Goal: Check status: Check status

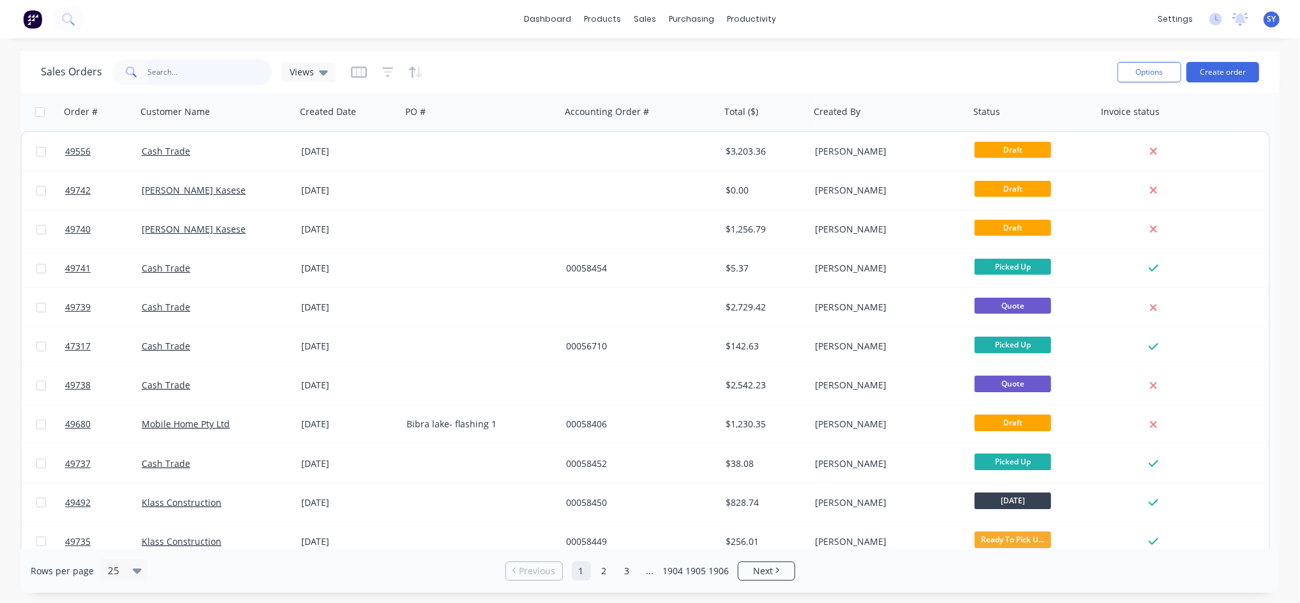
click at [206, 79] on input "text" at bounding box center [210, 72] width 124 height 26
type input "armadale steel"
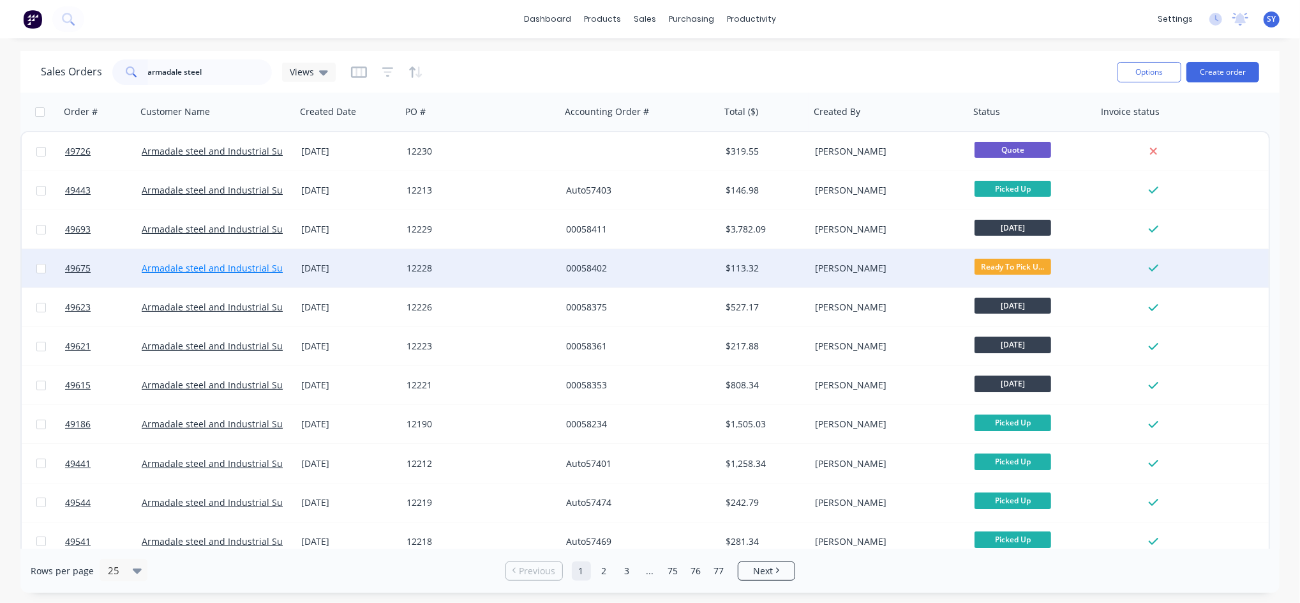
click at [233, 270] on link "Armadale steel and Industrial Supplies" at bounding box center [225, 268] width 167 height 12
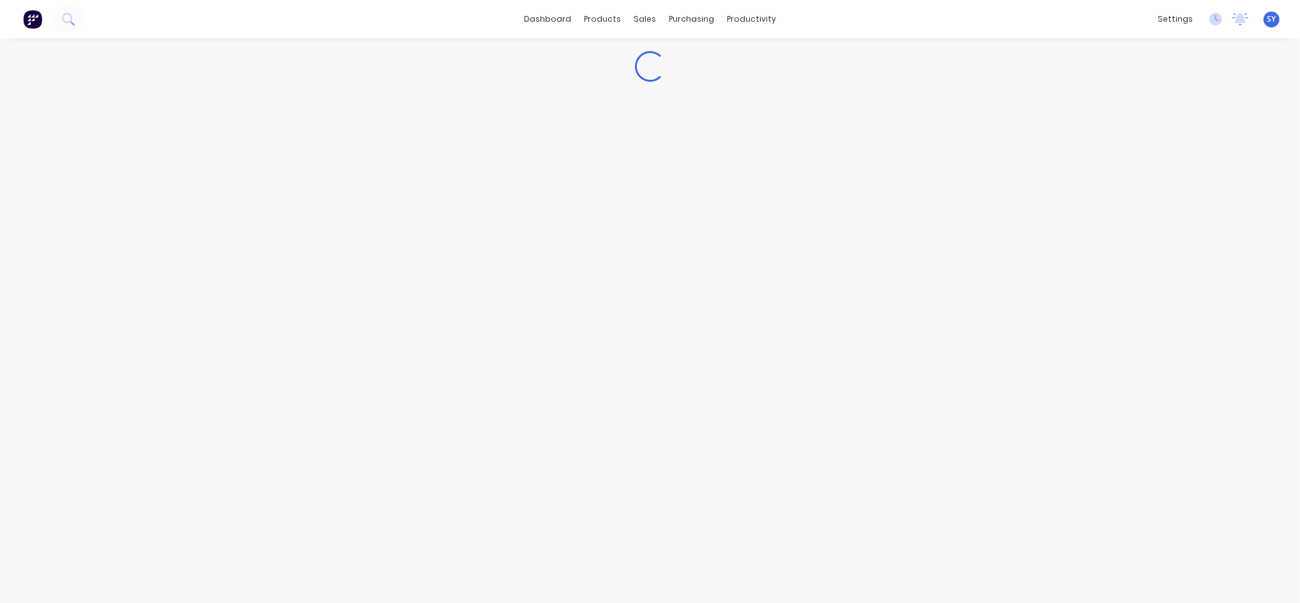
click at [233, 270] on div "Loading..." at bounding box center [650, 320] width 1300 height 564
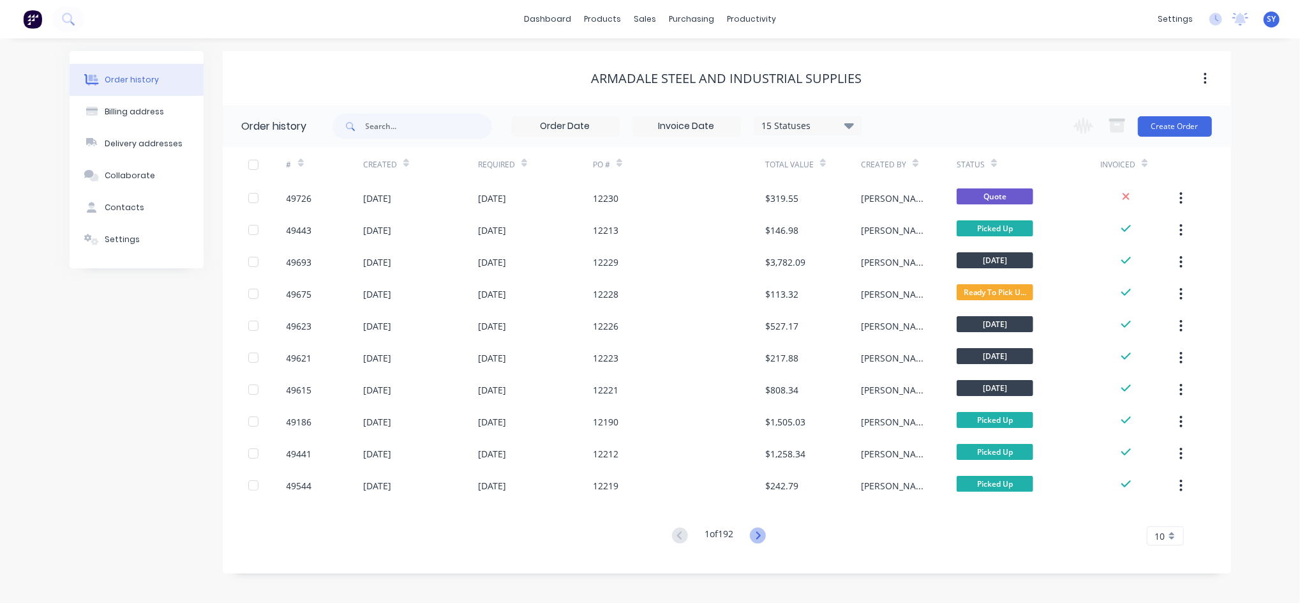
click at [761, 534] on icon at bounding box center [758, 535] width 4 height 8
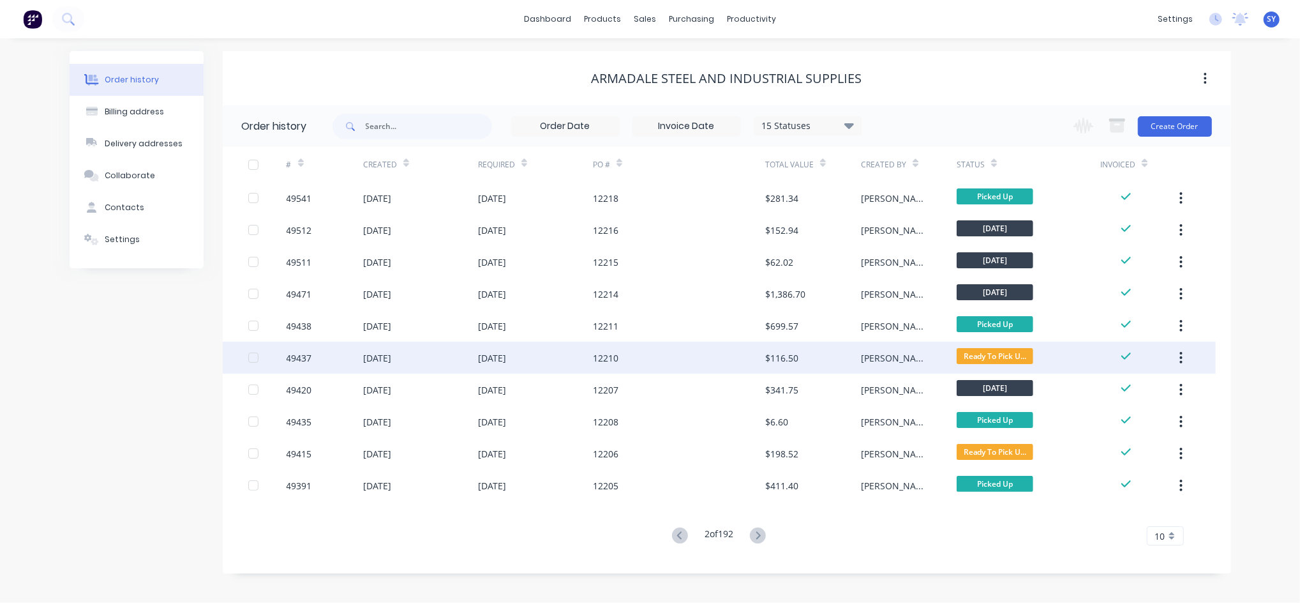
click at [688, 356] on div "12210" at bounding box center [679, 358] width 172 height 32
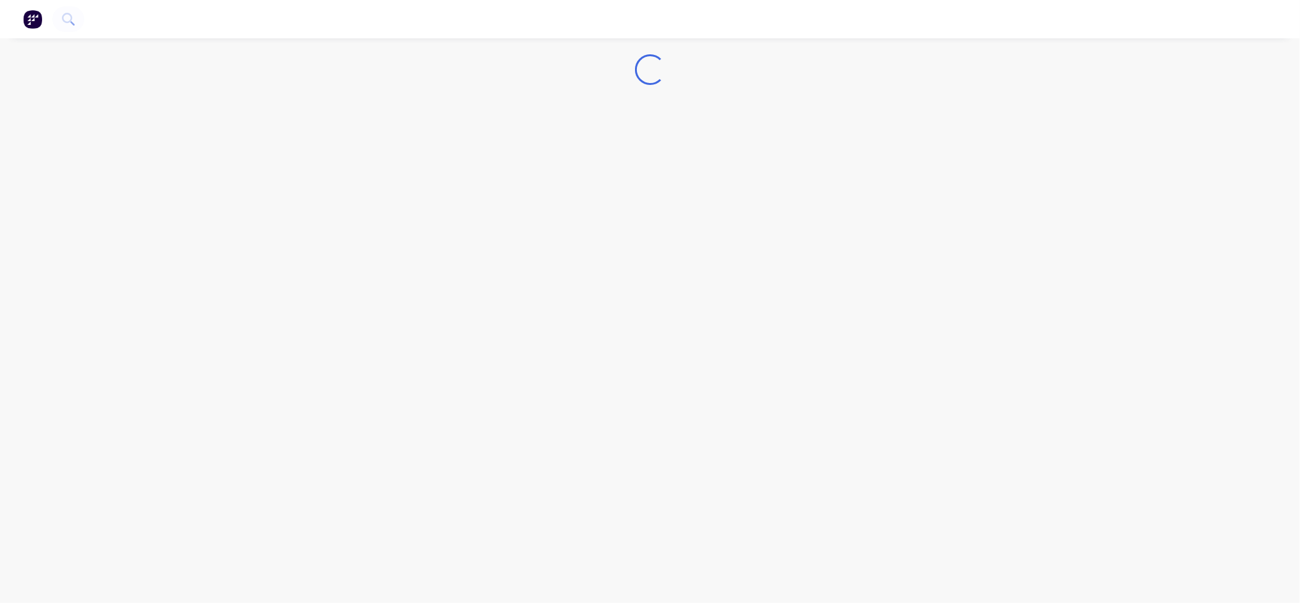
click at [688, 356] on div "Loading..." at bounding box center [650, 301] width 1300 height 603
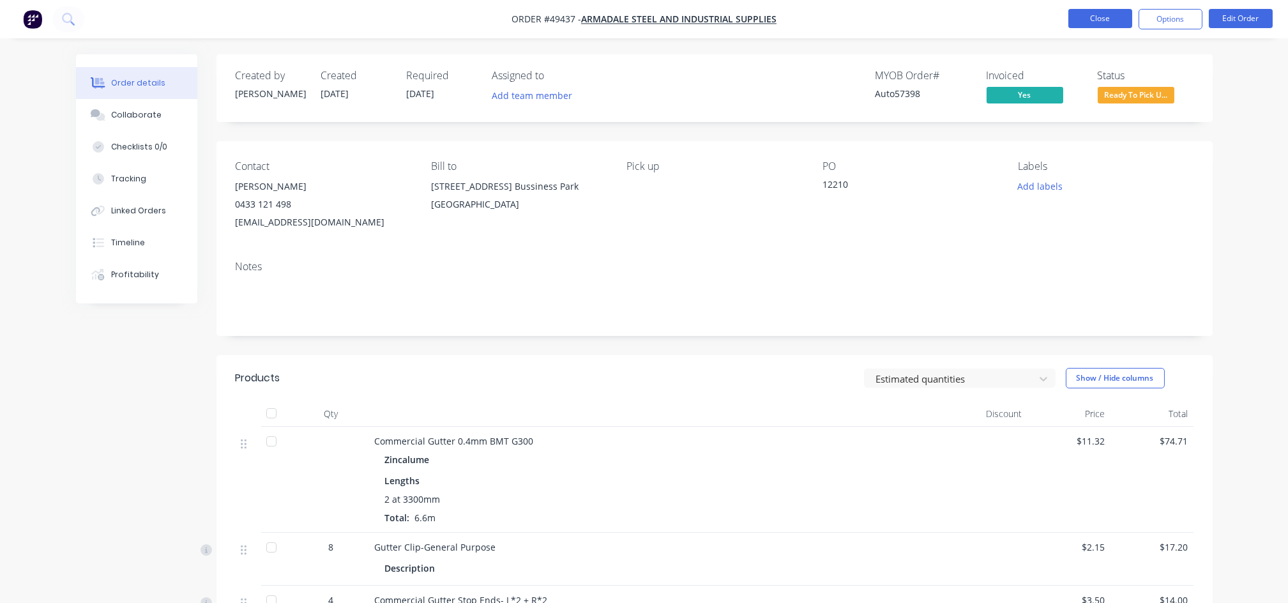
click at [1097, 19] on button "Close" at bounding box center [1100, 18] width 64 height 19
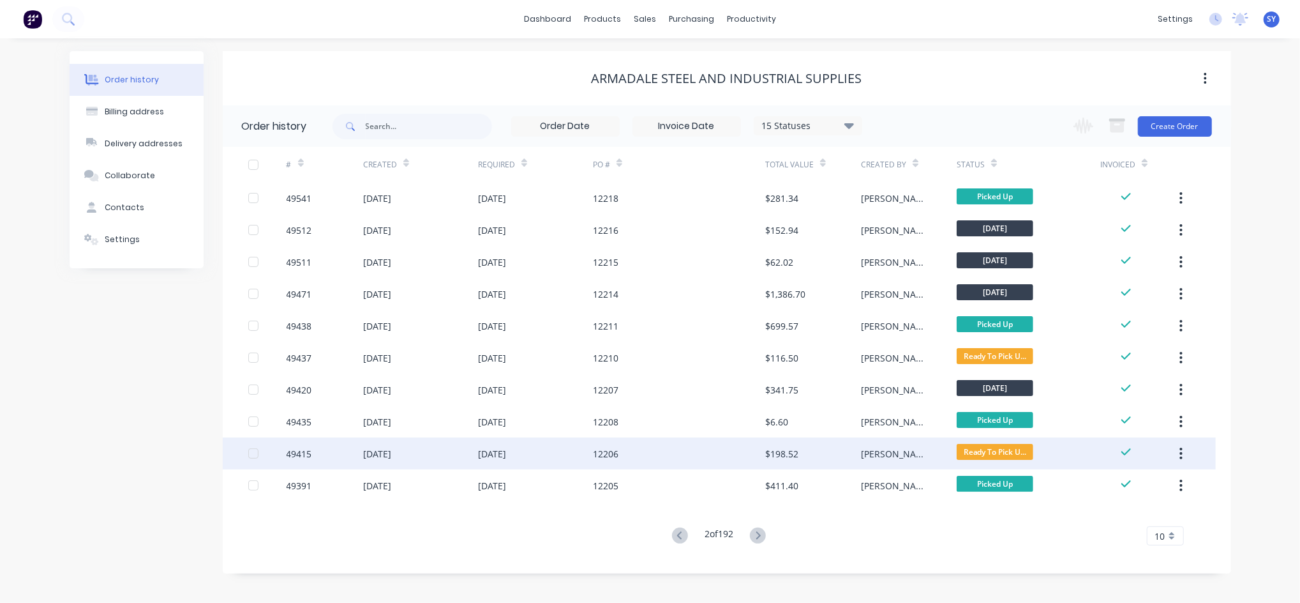
click at [739, 456] on div "12206" at bounding box center [679, 453] width 172 height 32
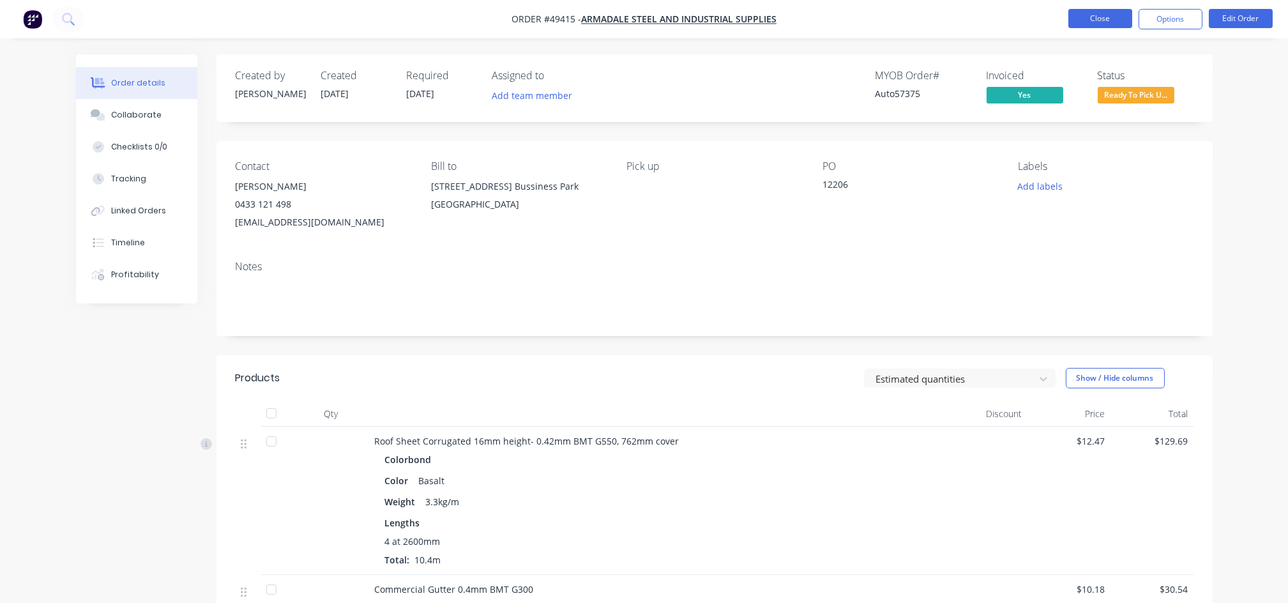
click at [1108, 22] on button "Close" at bounding box center [1100, 18] width 64 height 19
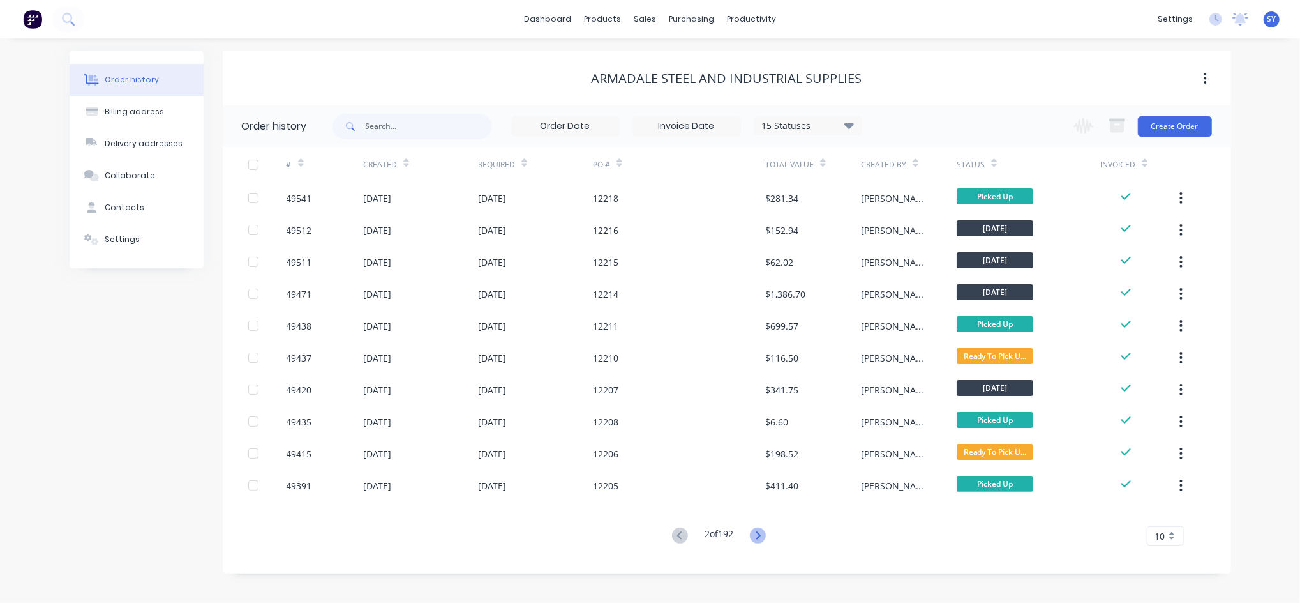
click at [757, 533] on icon at bounding box center [758, 535] width 16 height 16
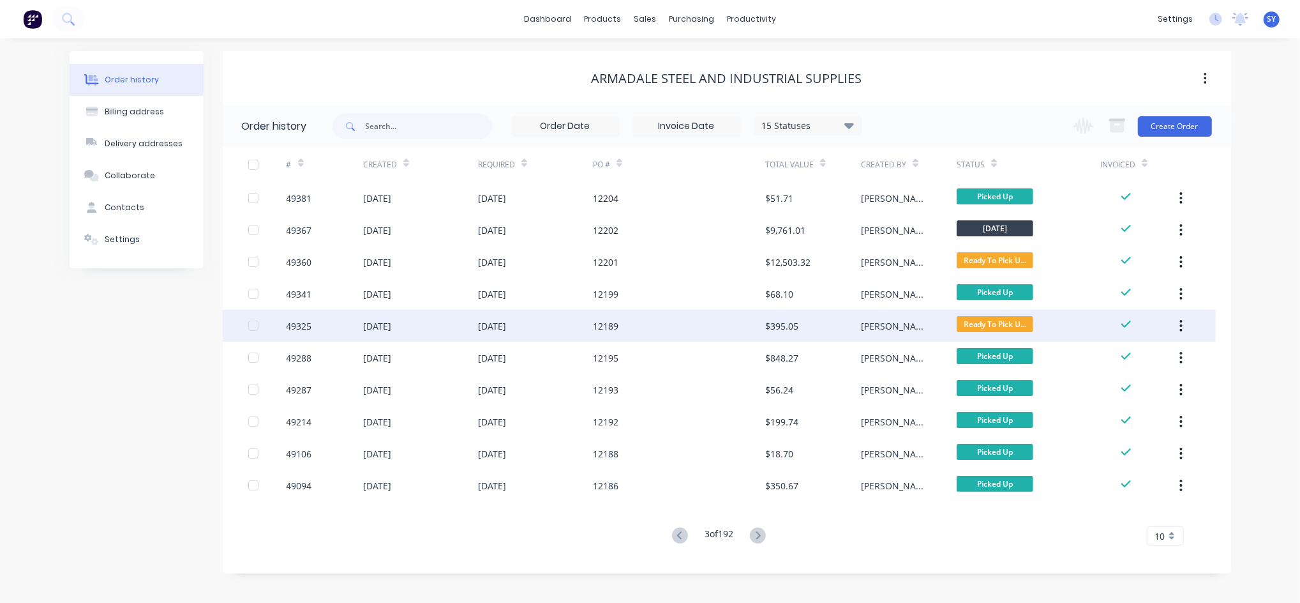
click at [670, 318] on div "12189" at bounding box center [679, 326] width 172 height 32
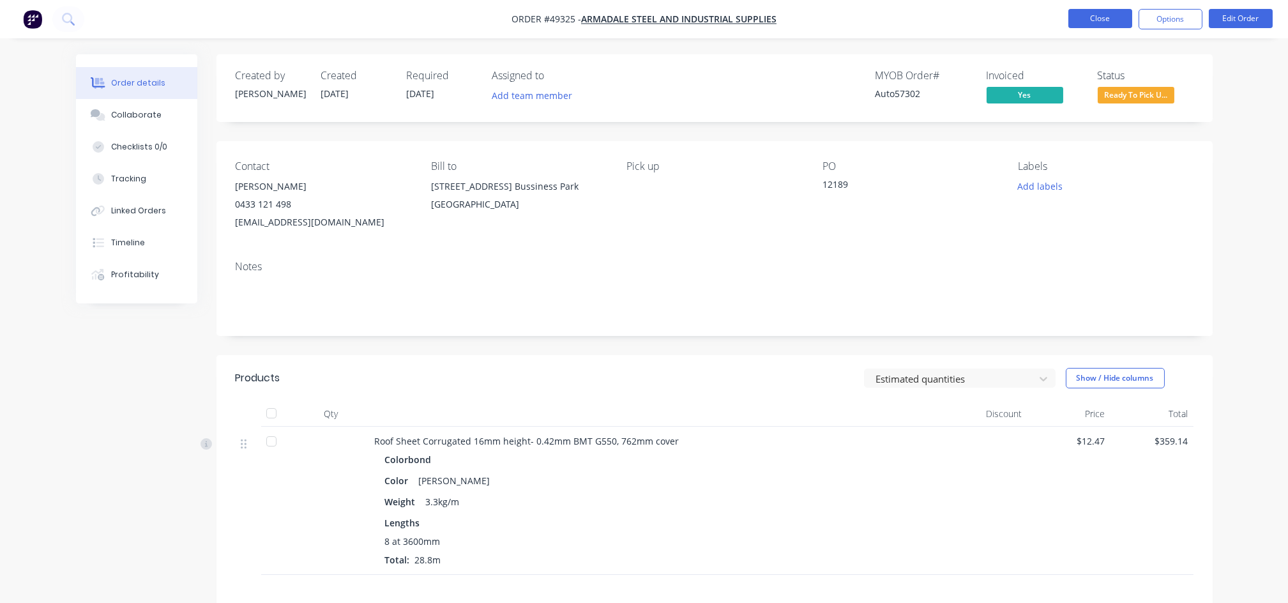
click at [1092, 12] on button "Close" at bounding box center [1100, 18] width 64 height 19
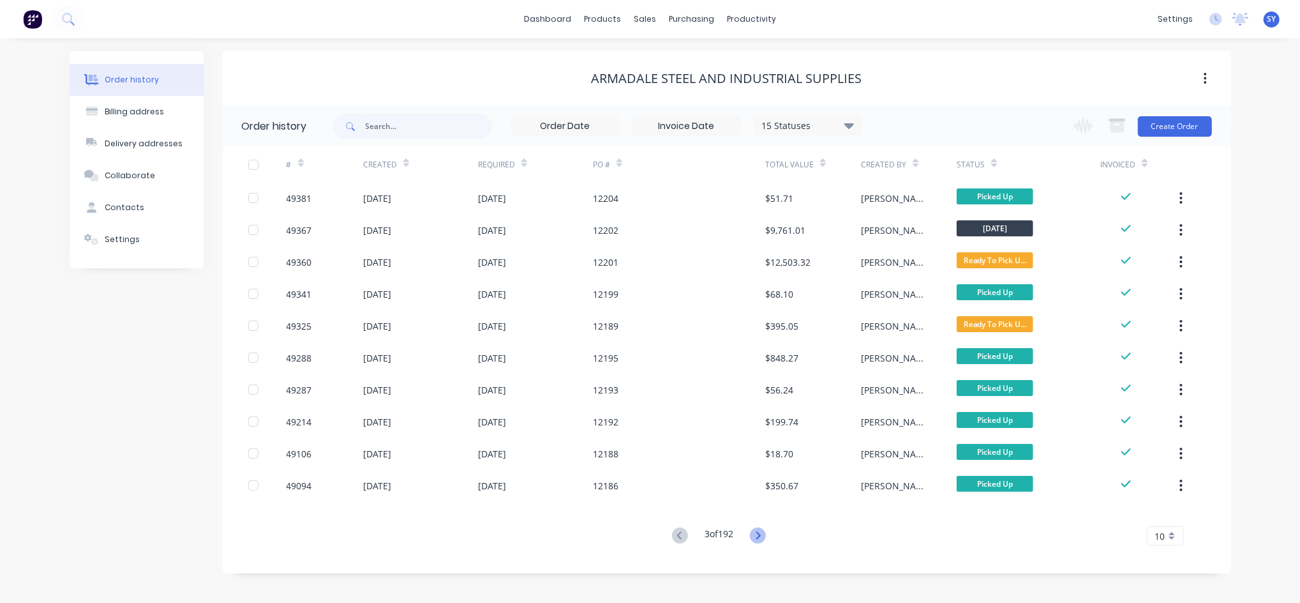
click at [762, 538] on icon at bounding box center [758, 535] width 16 height 16
click at [677, 540] on icon at bounding box center [680, 535] width 16 height 16
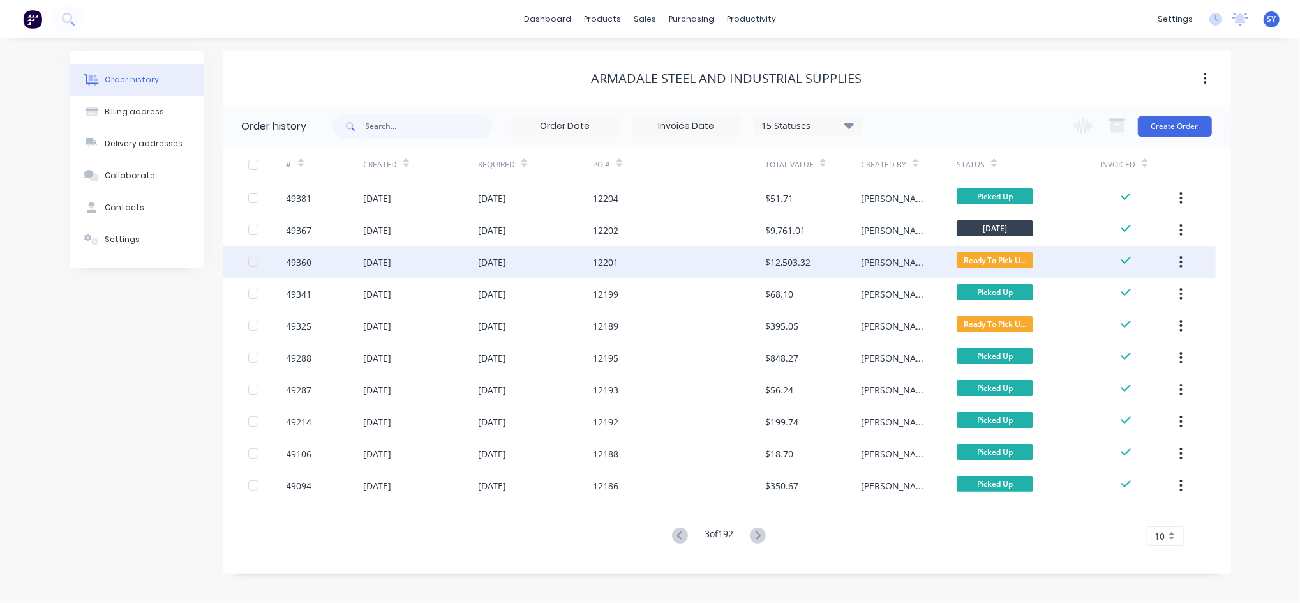
click at [731, 269] on div "12201" at bounding box center [679, 262] width 172 height 32
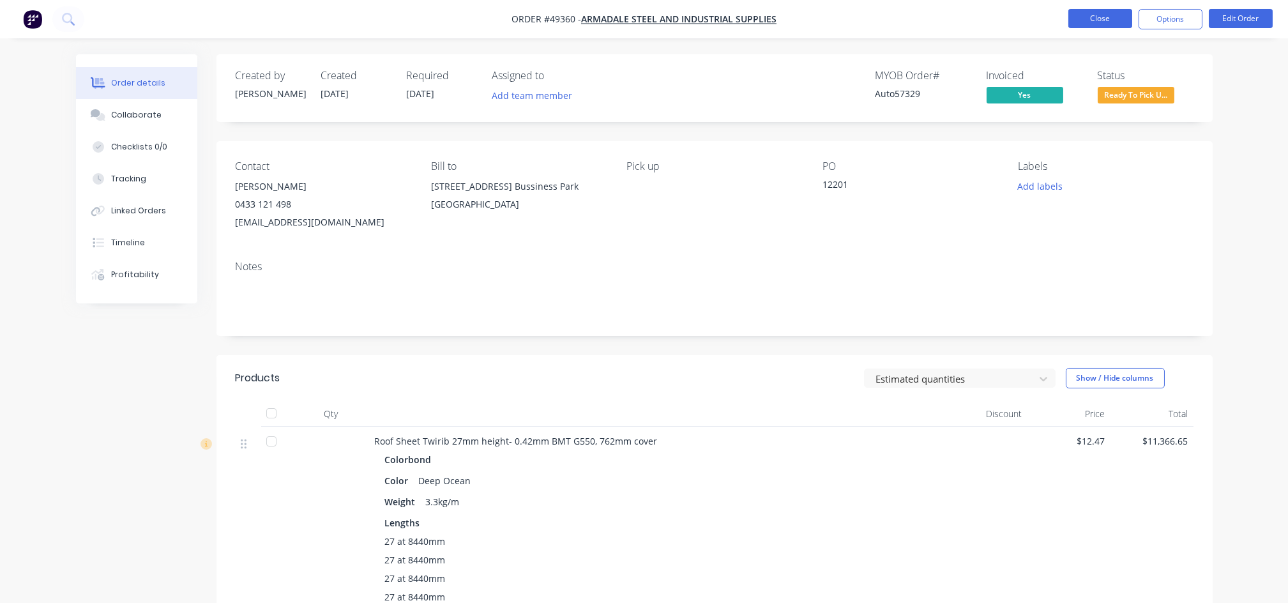
click at [1114, 26] on button "Close" at bounding box center [1100, 18] width 64 height 19
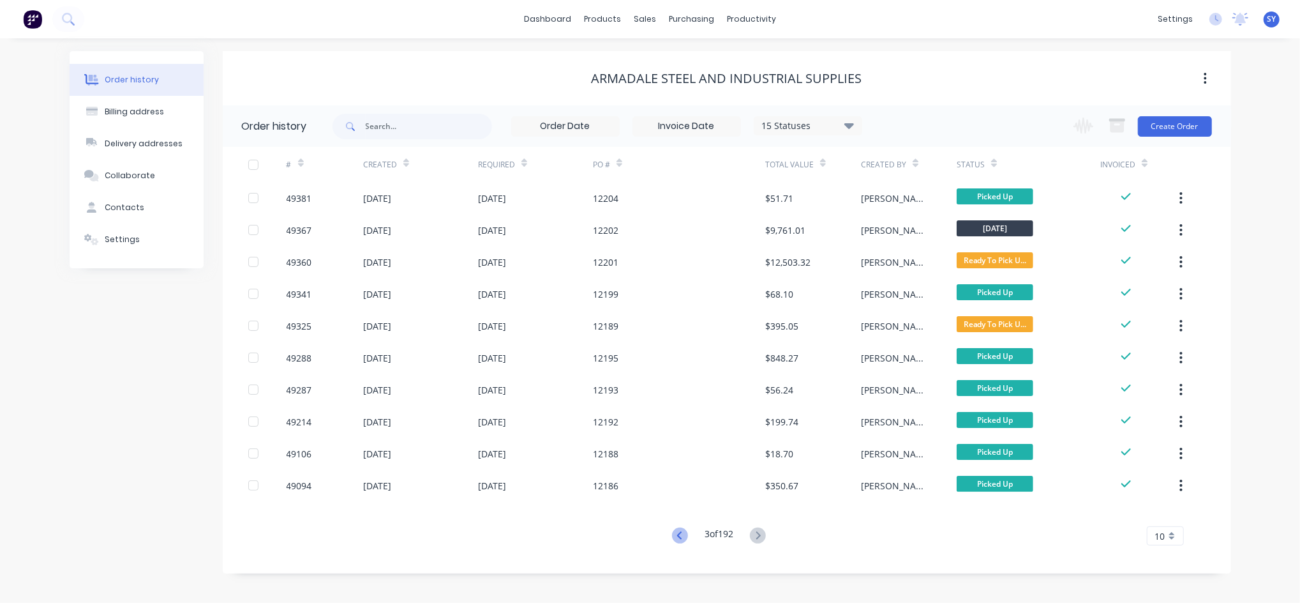
click at [679, 539] on icon at bounding box center [680, 535] width 16 height 16
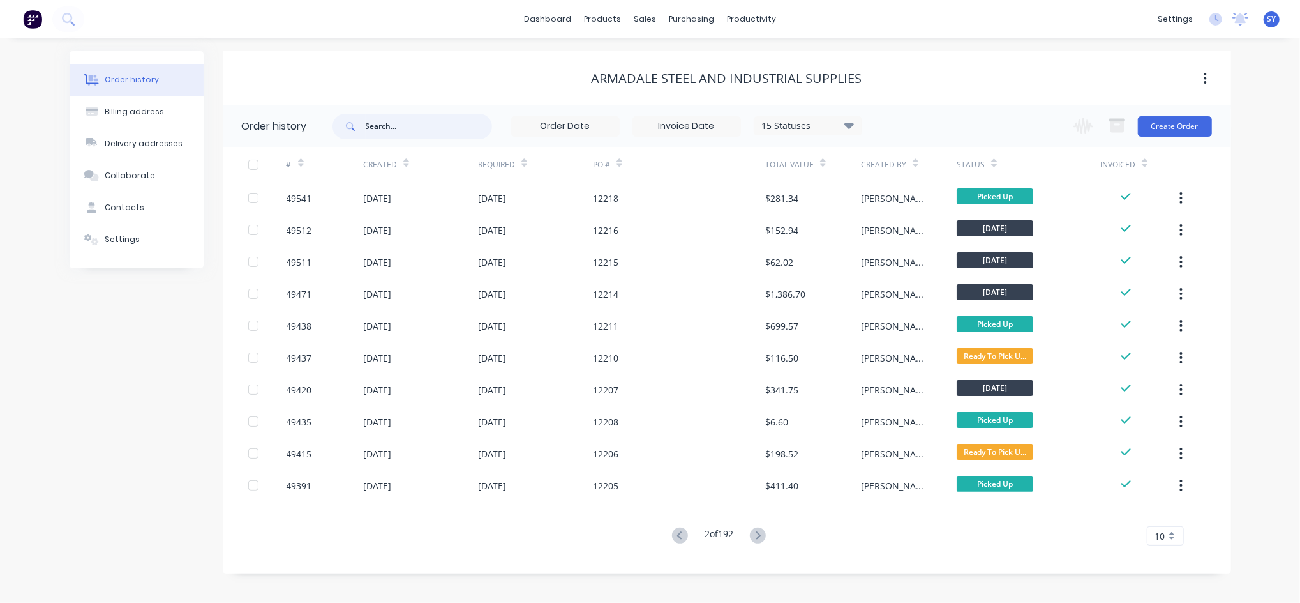
click at [376, 120] on input "text" at bounding box center [429, 127] width 126 height 26
type input "12212"
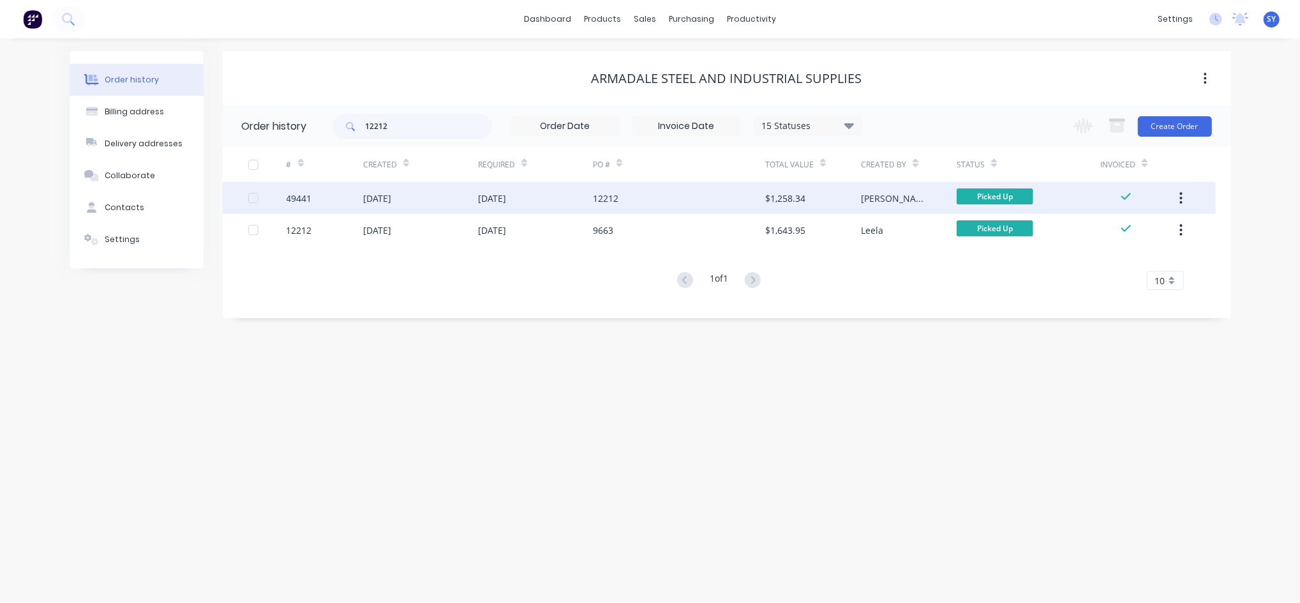
click at [471, 200] on div "[DATE]" at bounding box center [420, 198] width 115 height 32
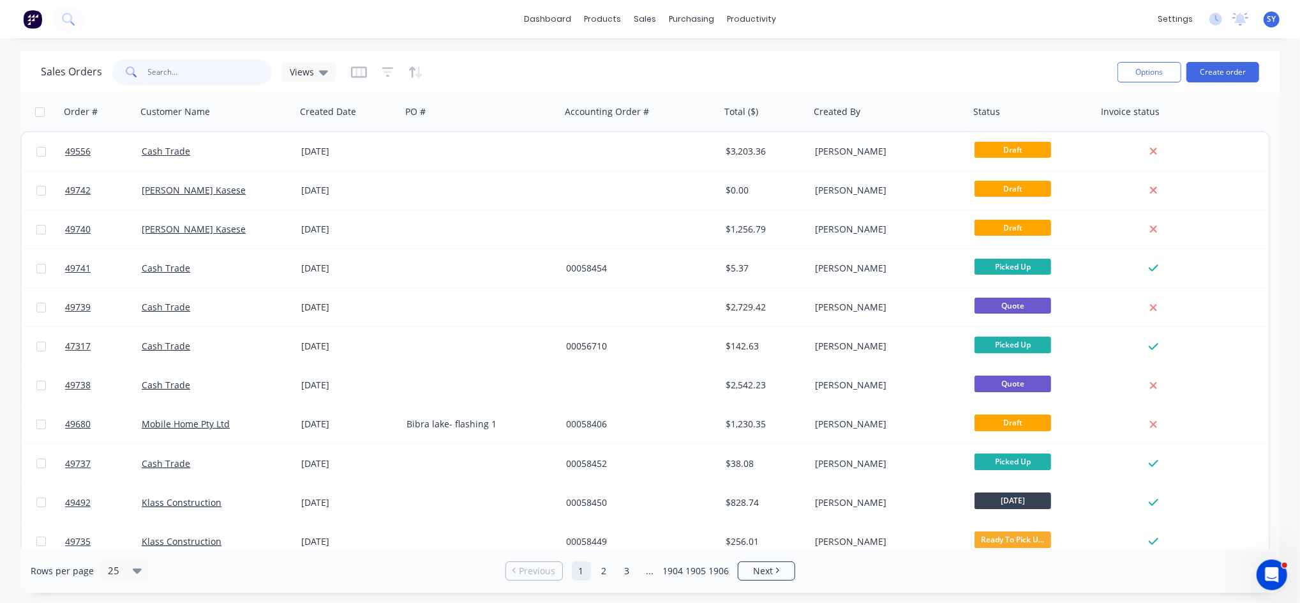
click at [213, 76] on input "text" at bounding box center [210, 72] width 124 height 26
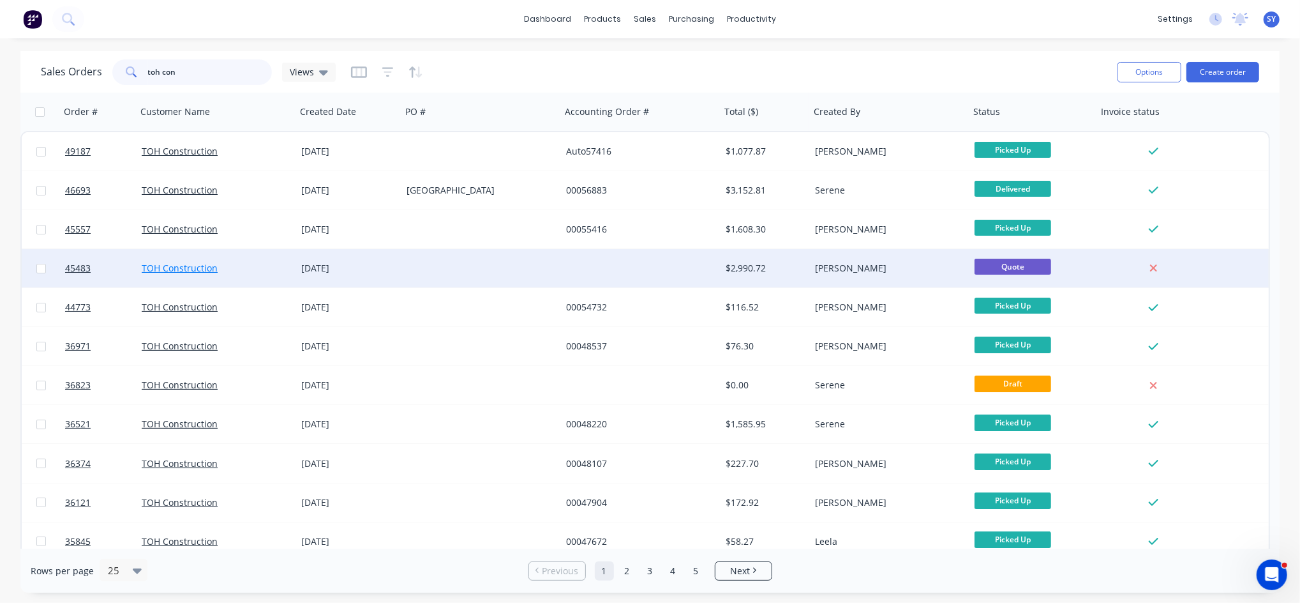
type input "toh con"
click at [192, 266] on link "TOH Construction" at bounding box center [180, 268] width 76 height 12
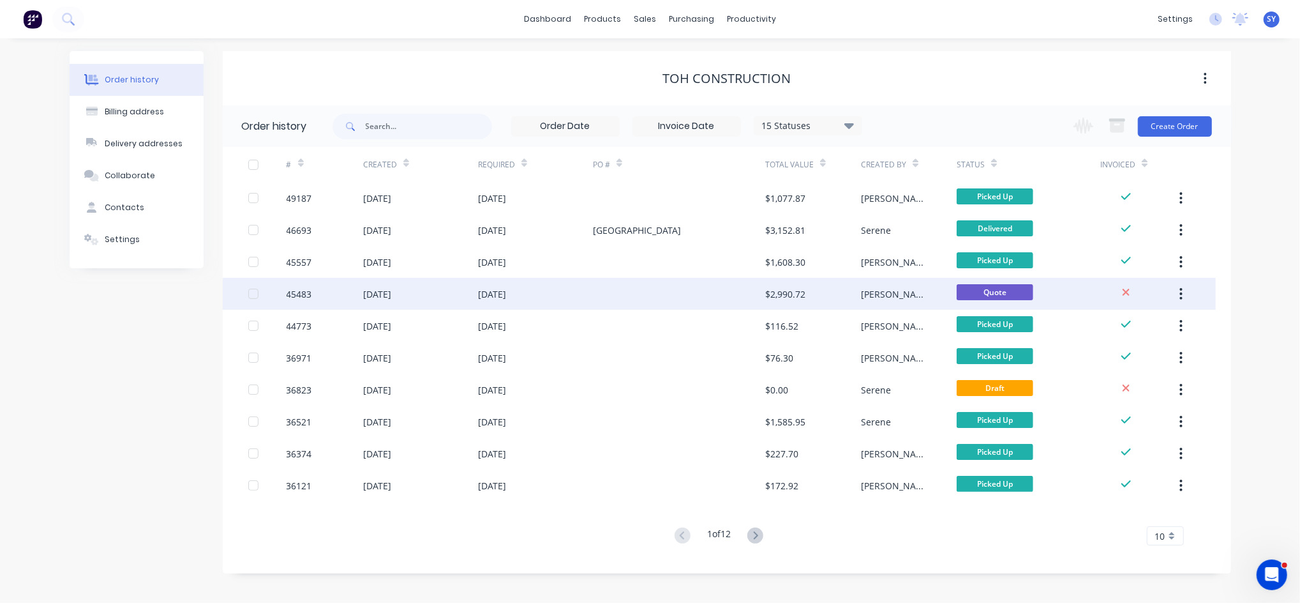
click at [636, 299] on div at bounding box center [679, 294] width 172 height 32
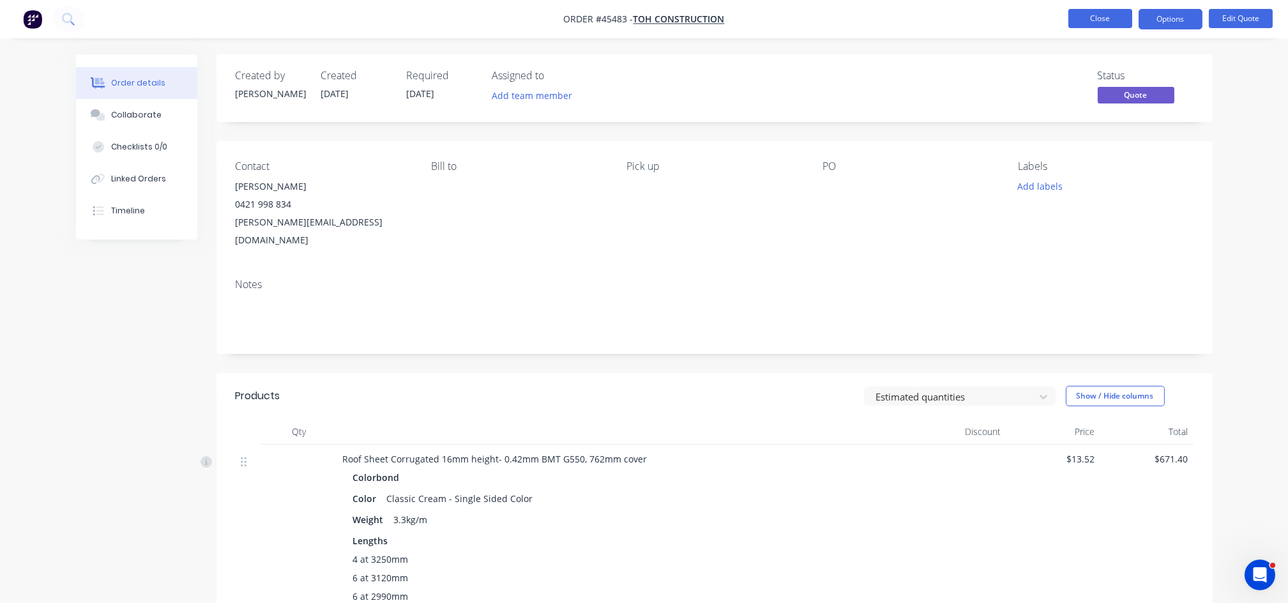
click at [1118, 13] on button "Close" at bounding box center [1100, 18] width 64 height 19
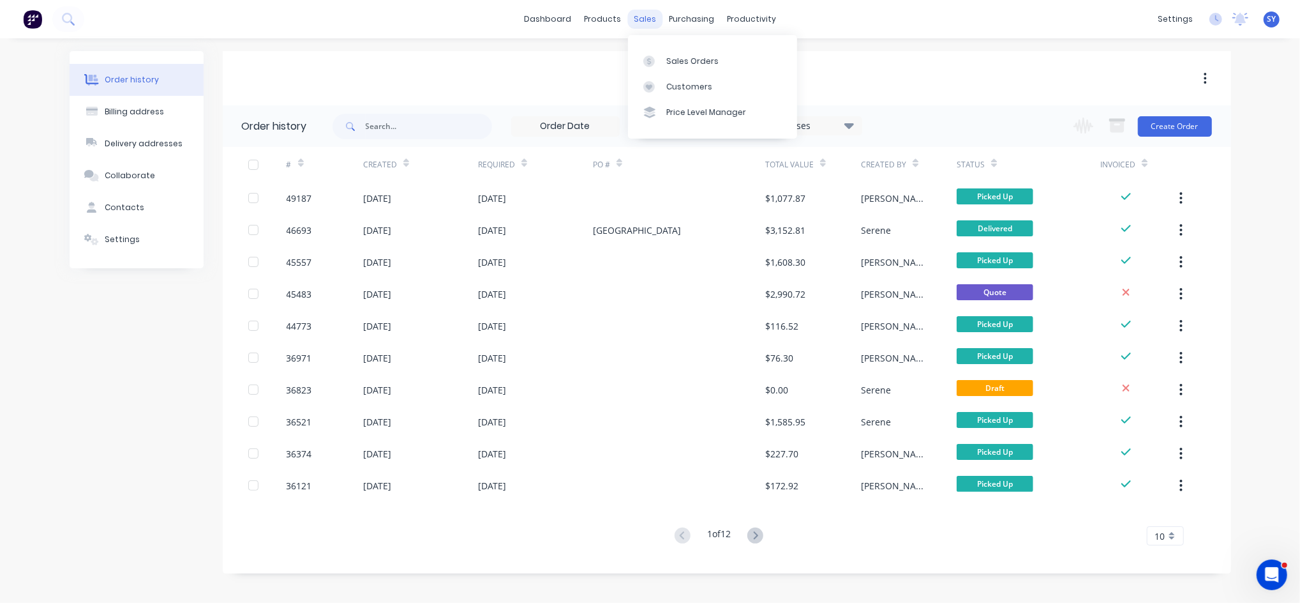
click at [646, 13] on div "sales" at bounding box center [645, 19] width 35 height 19
click at [678, 59] on div "Sales Orders" at bounding box center [692, 61] width 52 height 11
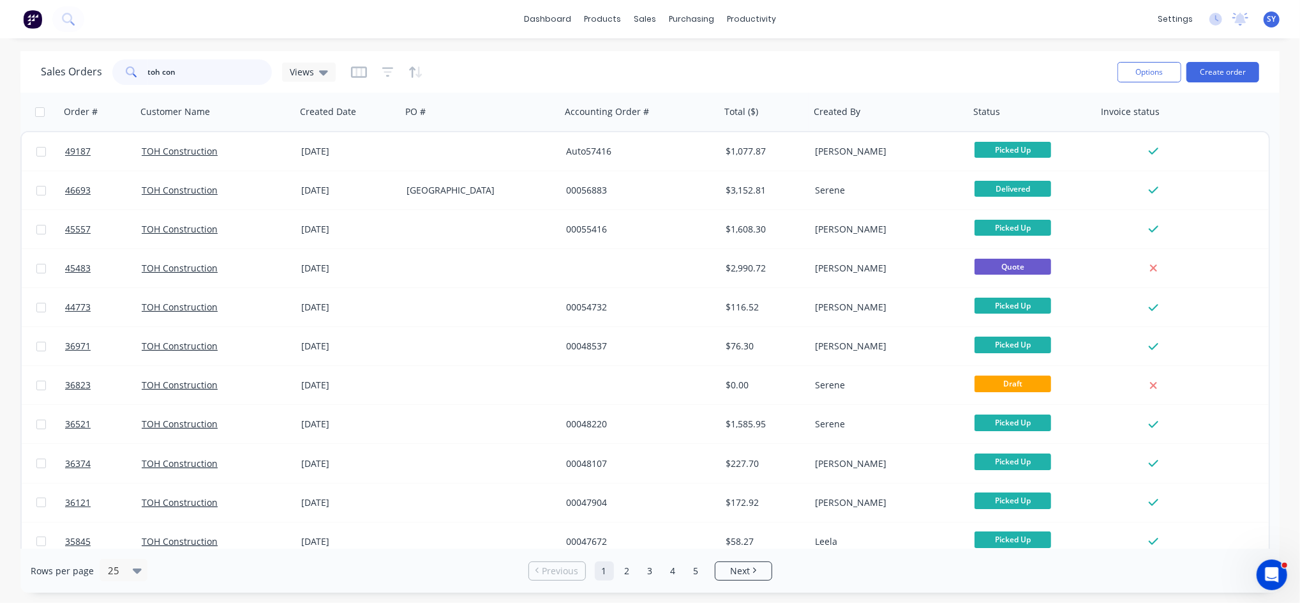
drag, startPoint x: 219, startPoint y: 64, endPoint x: 134, endPoint y: 70, distance: 85.1
click at [134, 70] on div "toh con" at bounding box center [192, 72] width 160 height 26
click at [645, 19] on div "sales" at bounding box center [645, 19] width 35 height 19
click at [676, 63] on div "Sales Orders" at bounding box center [692, 61] width 52 height 11
click at [668, 66] on div "Sales Orders" at bounding box center [692, 61] width 52 height 11
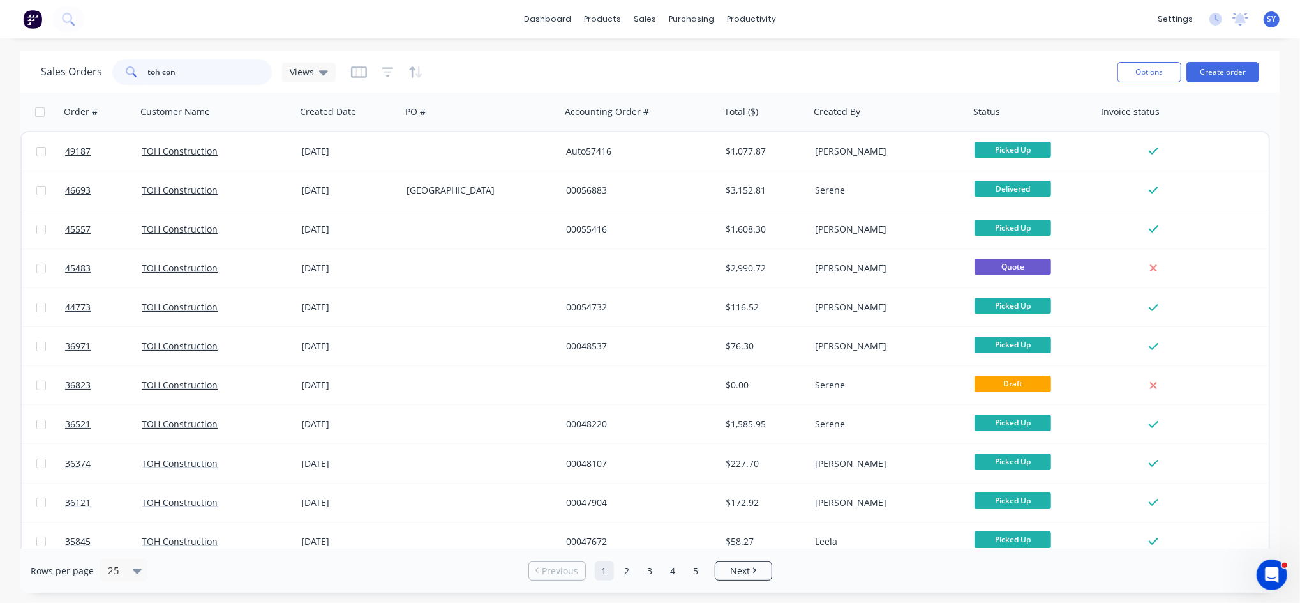
click at [199, 73] on input "toh con" at bounding box center [210, 72] width 124 height 26
type input "t"
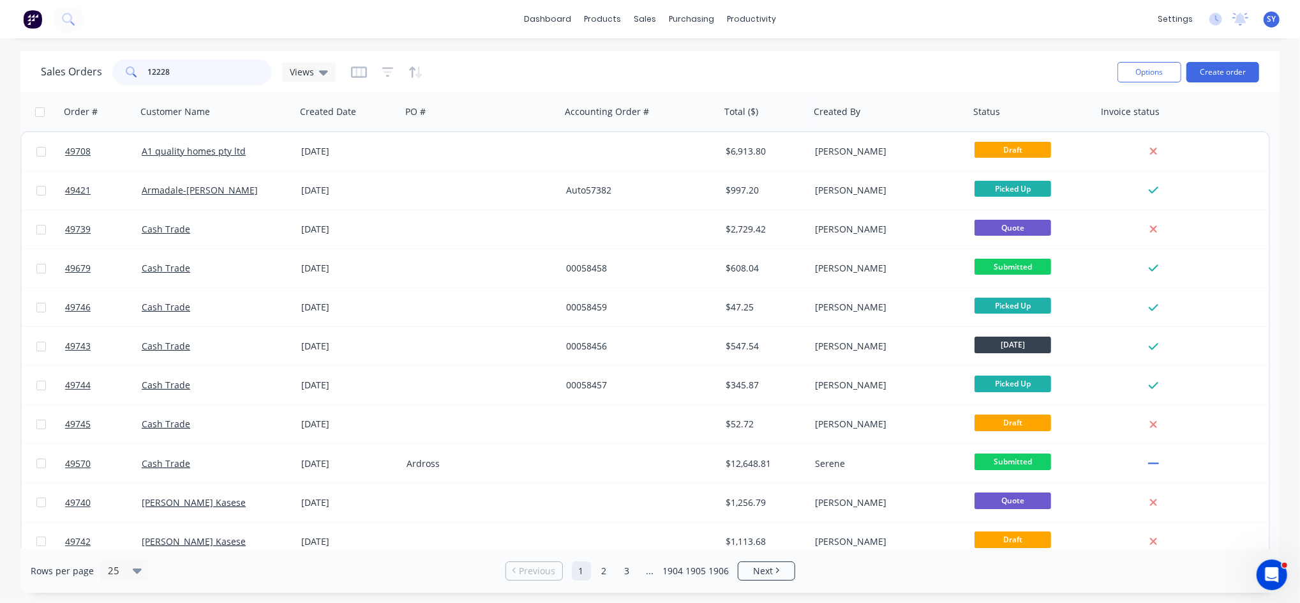
type input "12228"
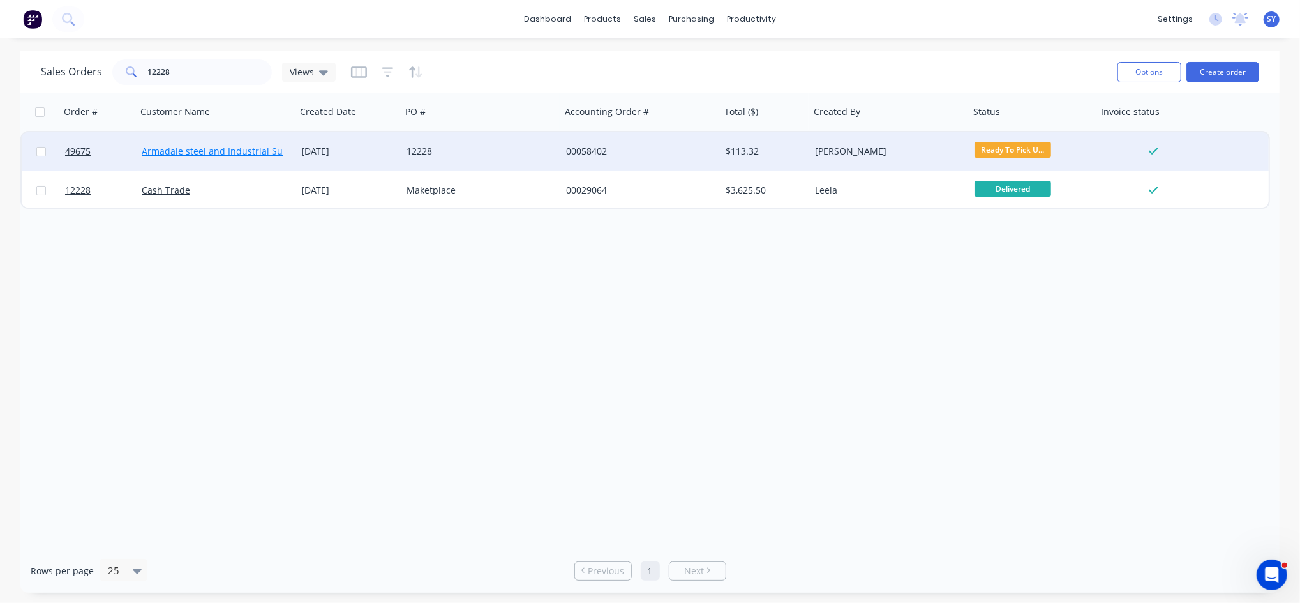
click at [257, 146] on link "Armadale steel and Industrial Supplies" at bounding box center [225, 151] width 167 height 12
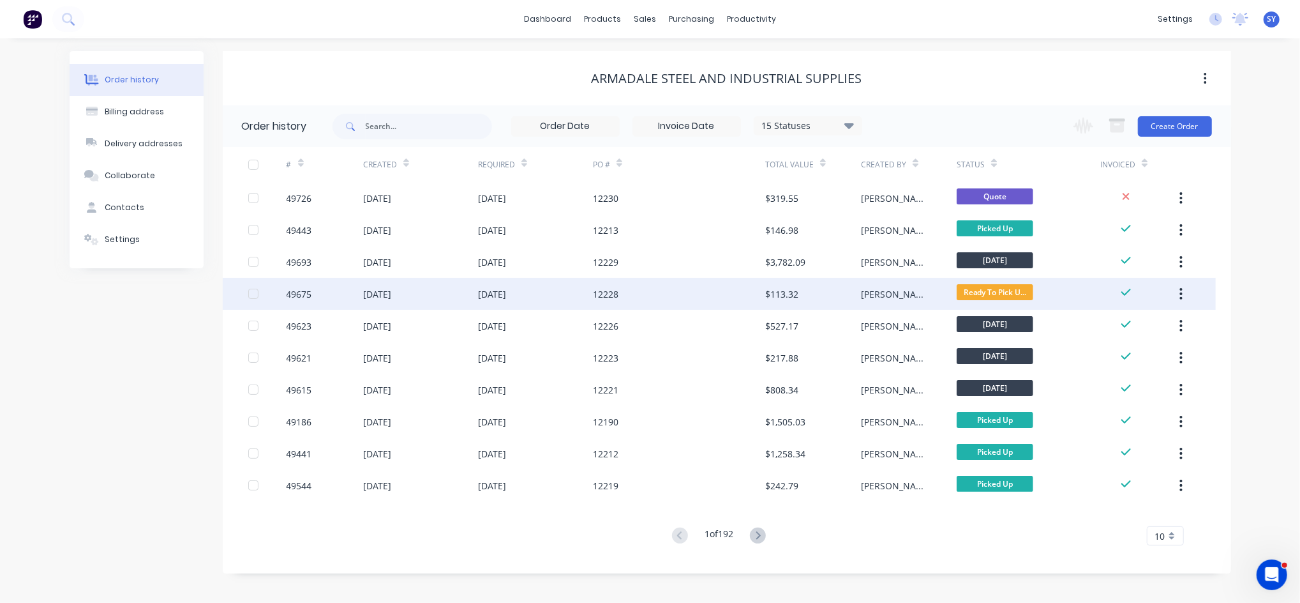
click at [662, 290] on div "12228" at bounding box center [679, 294] width 172 height 32
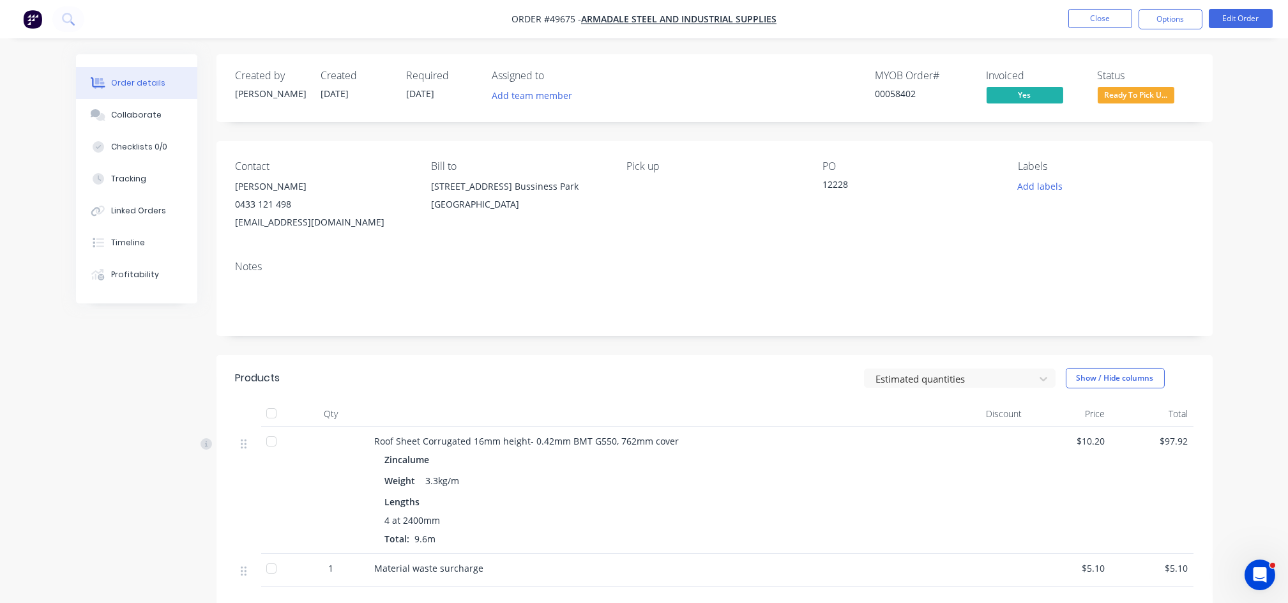
click at [1148, 95] on span "Ready To Pick U..." at bounding box center [1135, 95] width 77 height 16
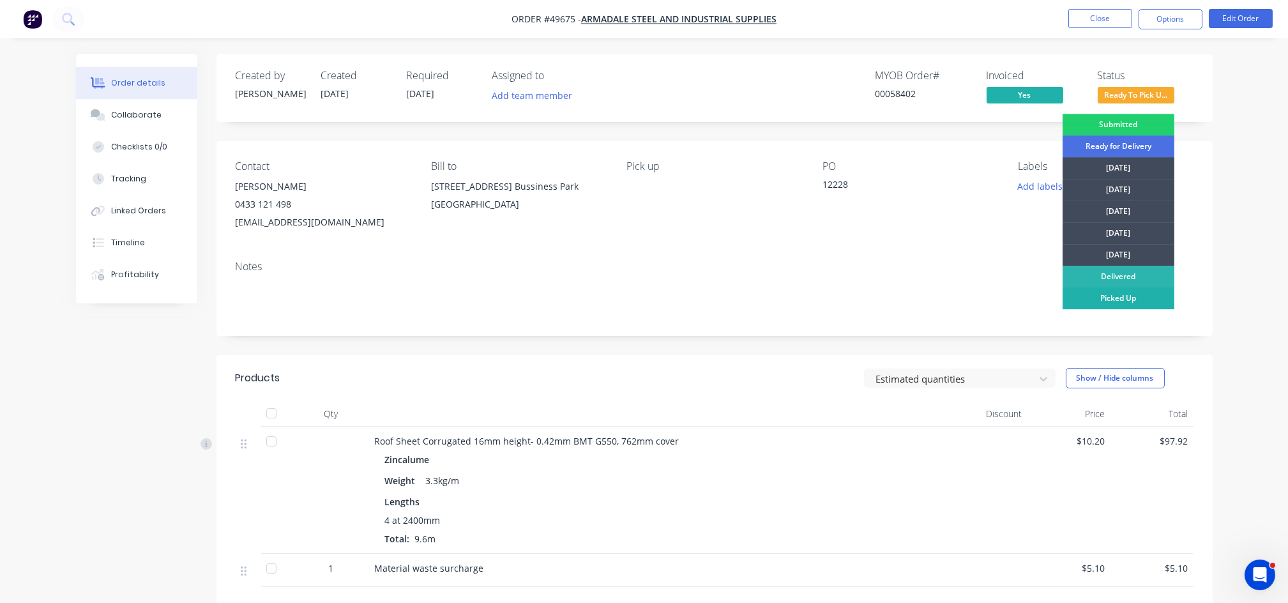
click at [1111, 295] on div "Picked Up" at bounding box center [1118, 298] width 112 height 22
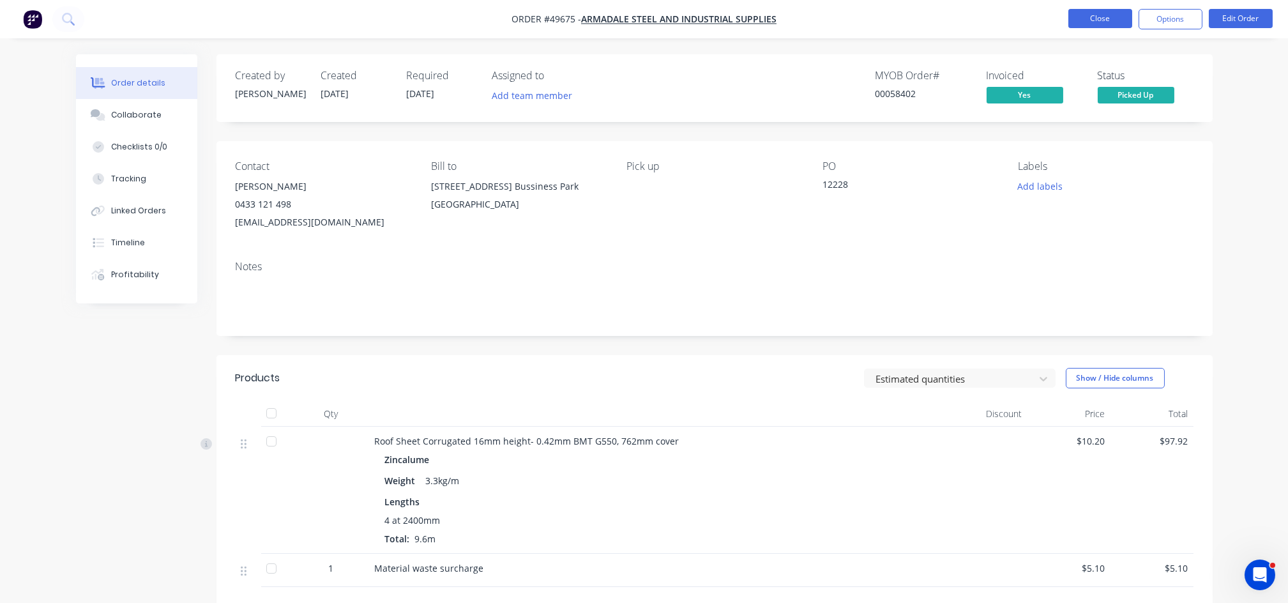
click at [1088, 17] on button "Close" at bounding box center [1100, 18] width 64 height 19
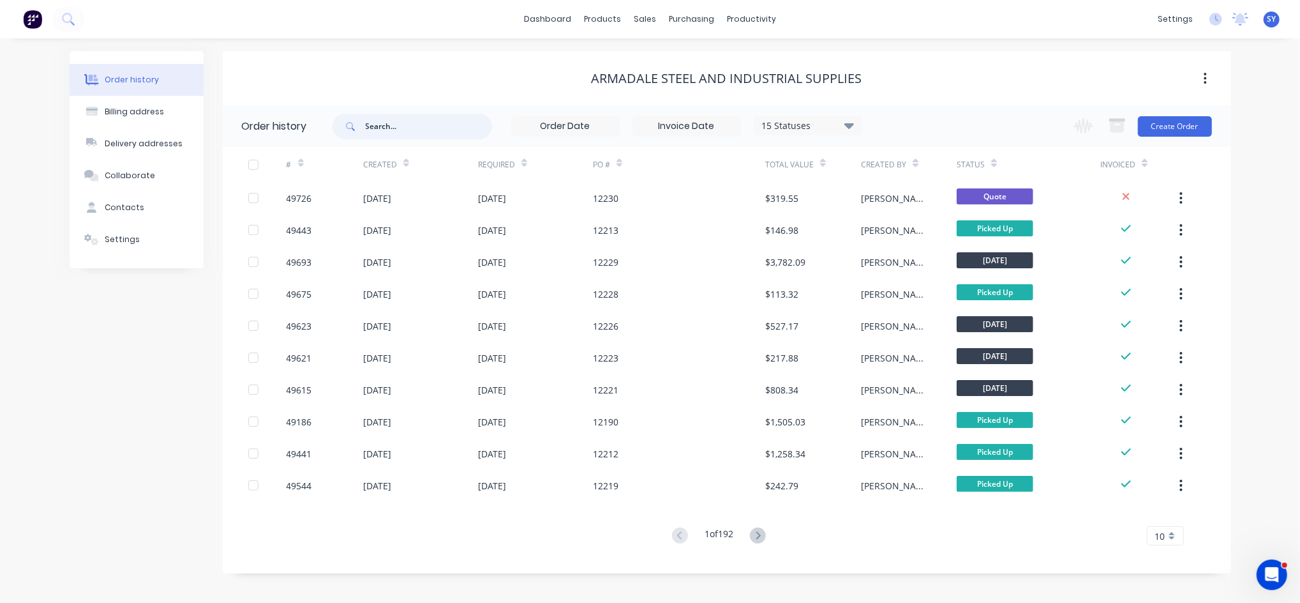
click at [382, 124] on input "text" at bounding box center [429, 127] width 126 height 26
type input "12189"
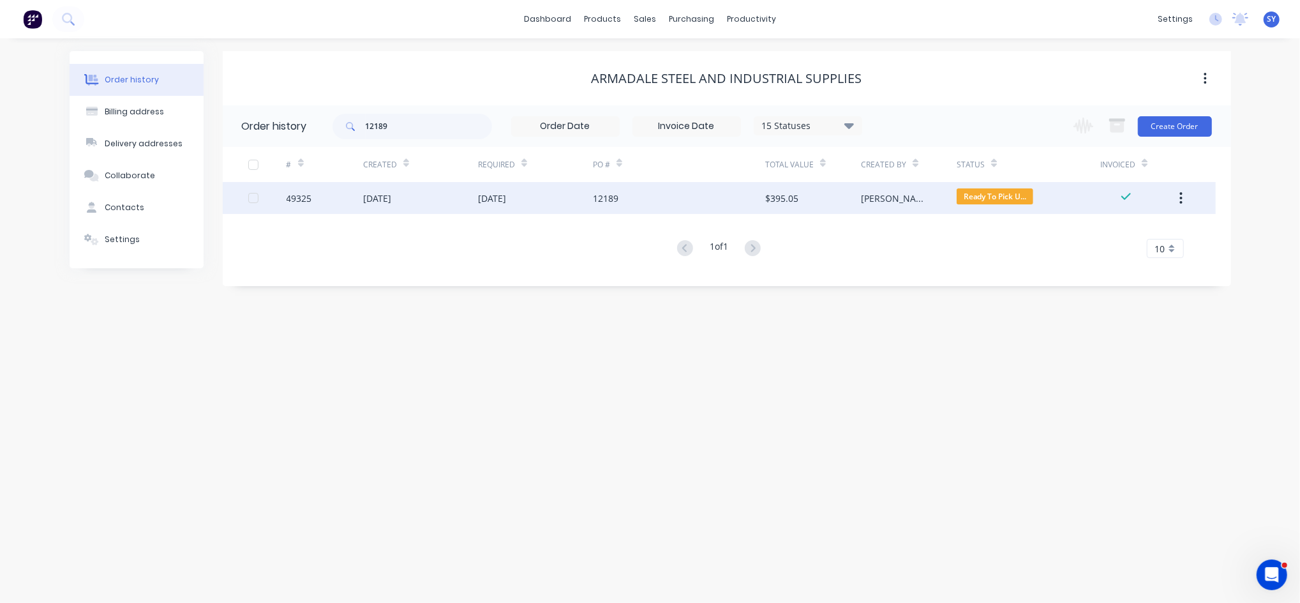
click at [363, 204] on div "16 Sep 2025" at bounding box center [377, 198] width 28 height 13
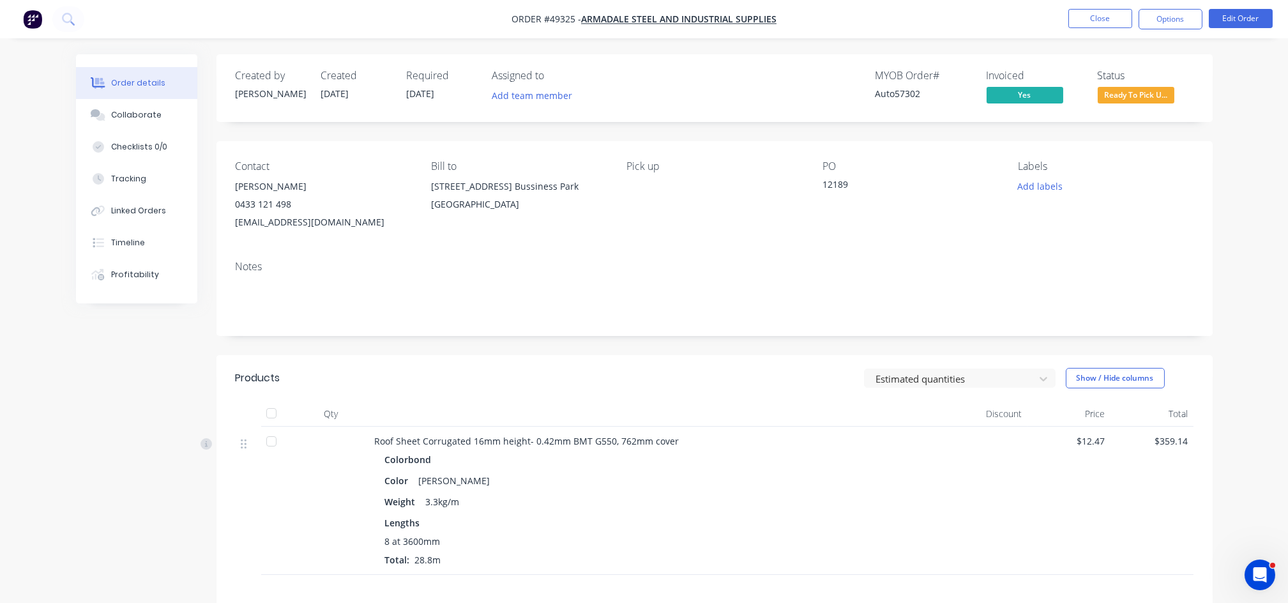
click at [1131, 94] on span "Ready To Pick U..." at bounding box center [1135, 95] width 77 height 16
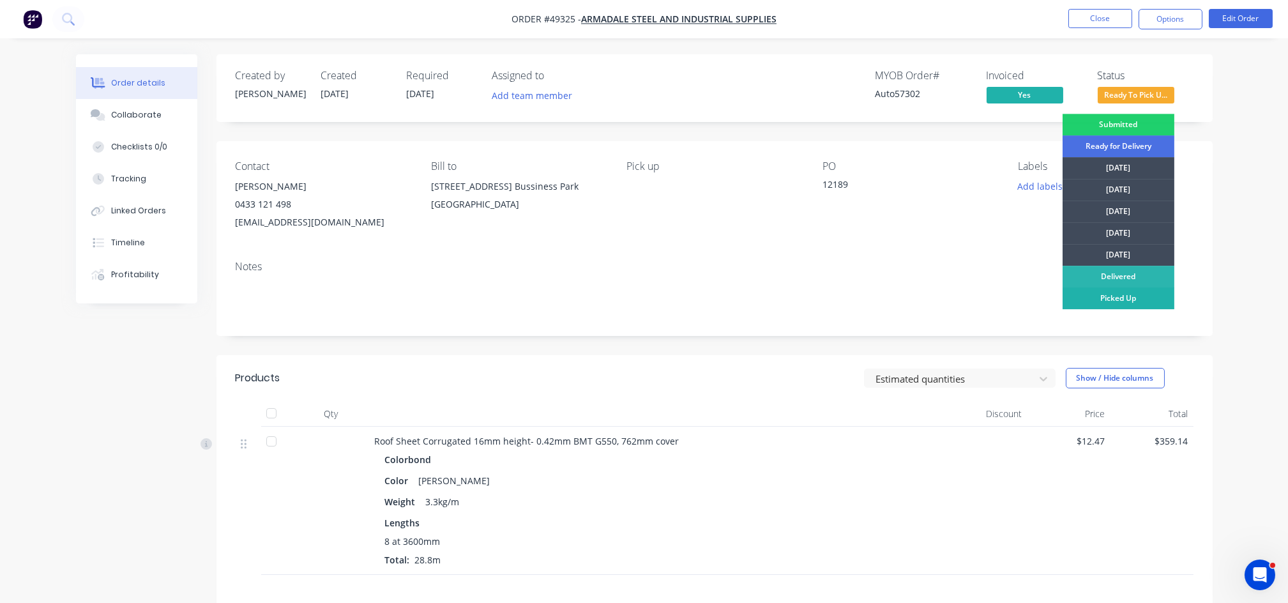
click at [1118, 297] on div "Picked Up" at bounding box center [1118, 298] width 112 height 22
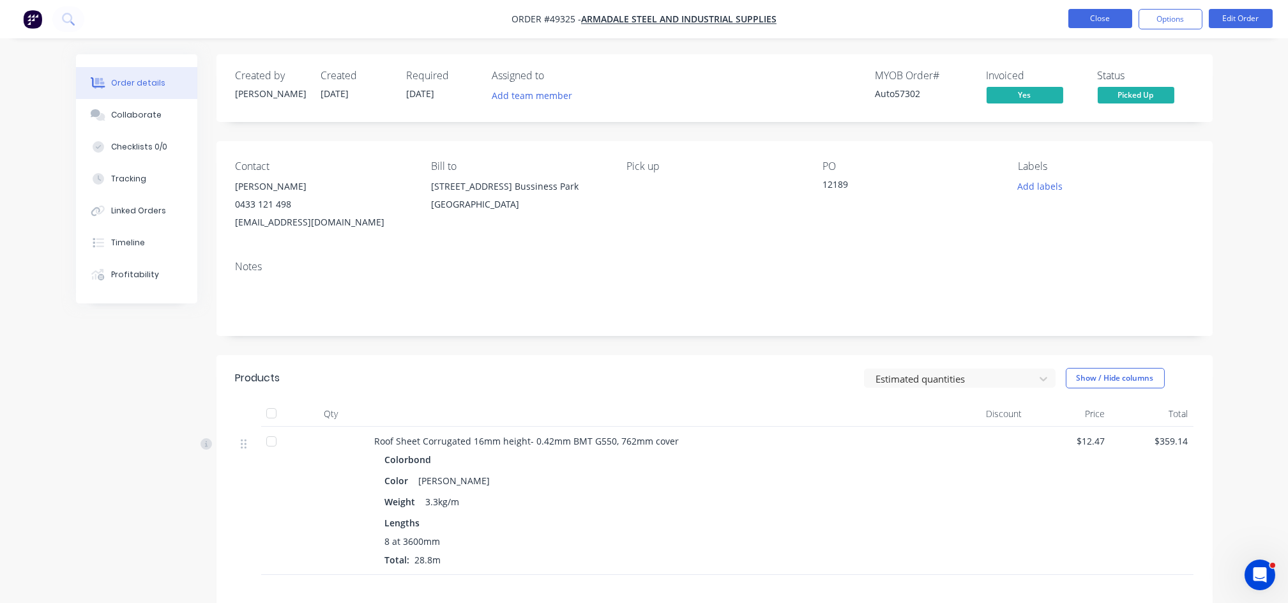
click at [1097, 26] on button "Close" at bounding box center [1100, 18] width 64 height 19
